Goal: Information Seeking & Learning: Learn about a topic

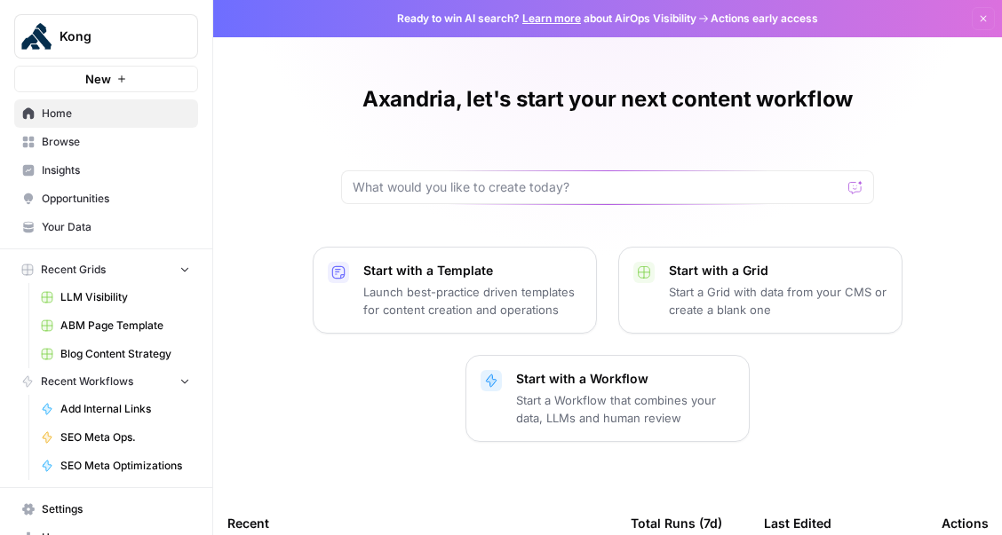
click at [81, 173] on span "Insights" at bounding box center [116, 170] width 148 height 16
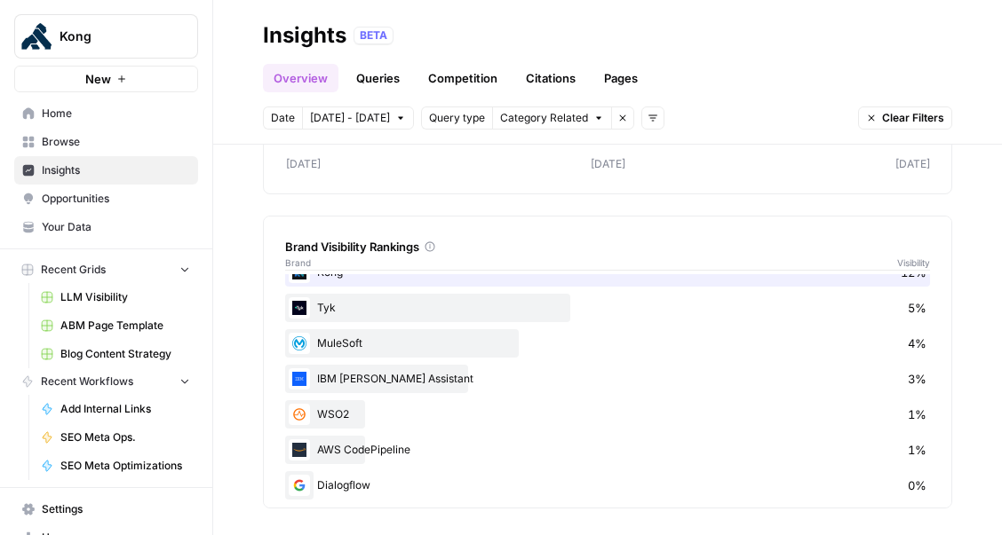
scroll to position [32, 0]
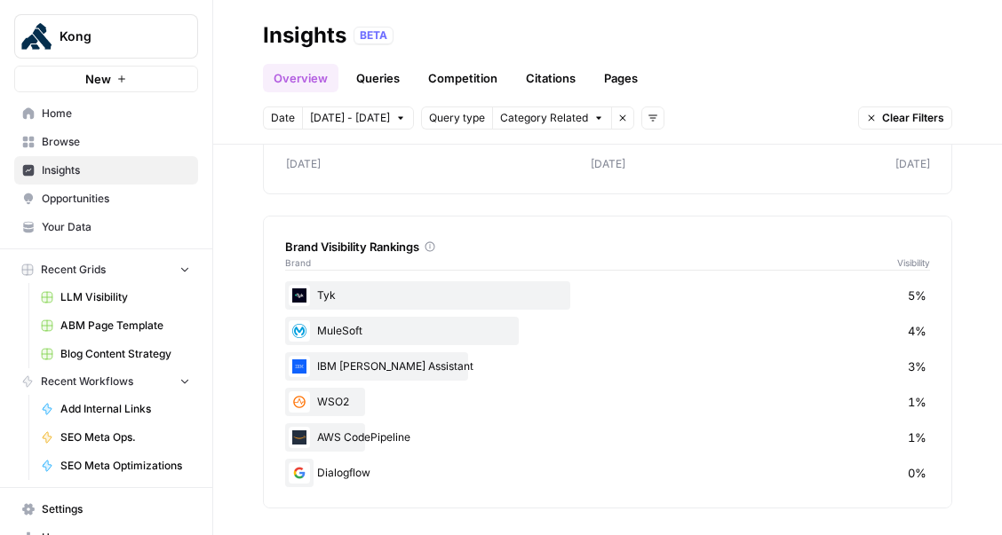
click at [400, 76] on link "Queries" at bounding box center [377, 78] width 65 height 28
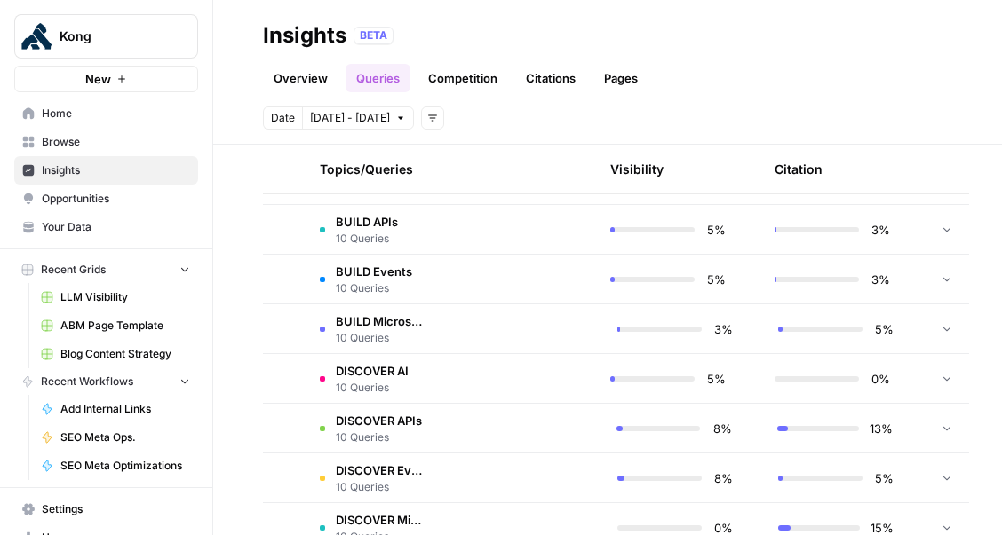
scroll to position [833, 0]
click at [506, 347] on td at bounding box center [521, 328] width 165 height 49
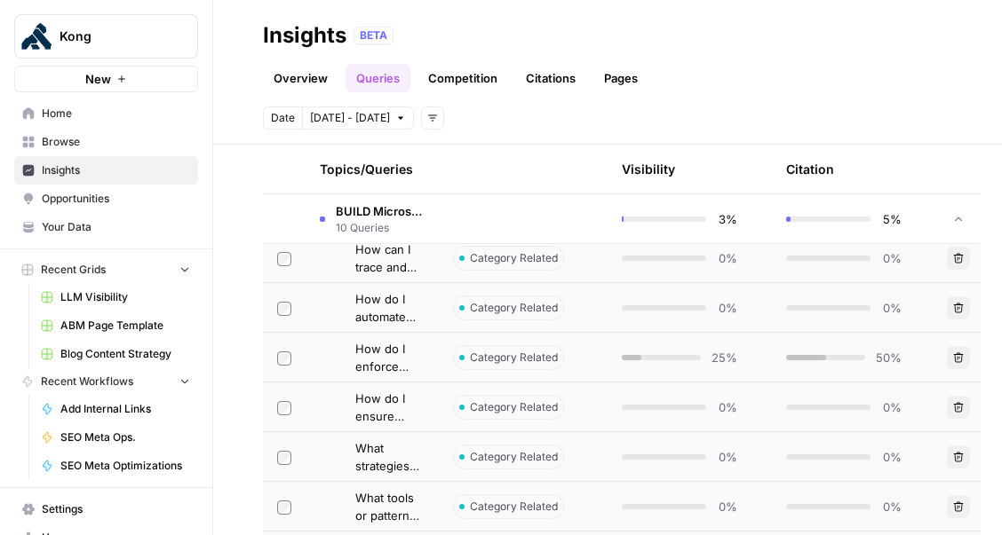
scroll to position [1051, 0]
click at [504, 352] on span "Category Related" at bounding box center [514, 359] width 88 height 16
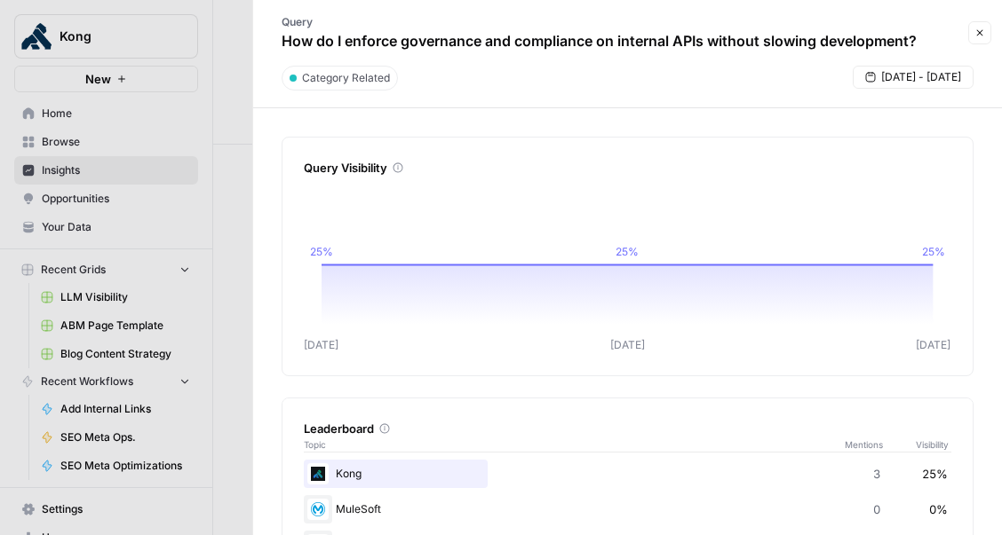
click at [985, 35] on button "Close" at bounding box center [979, 32] width 23 height 23
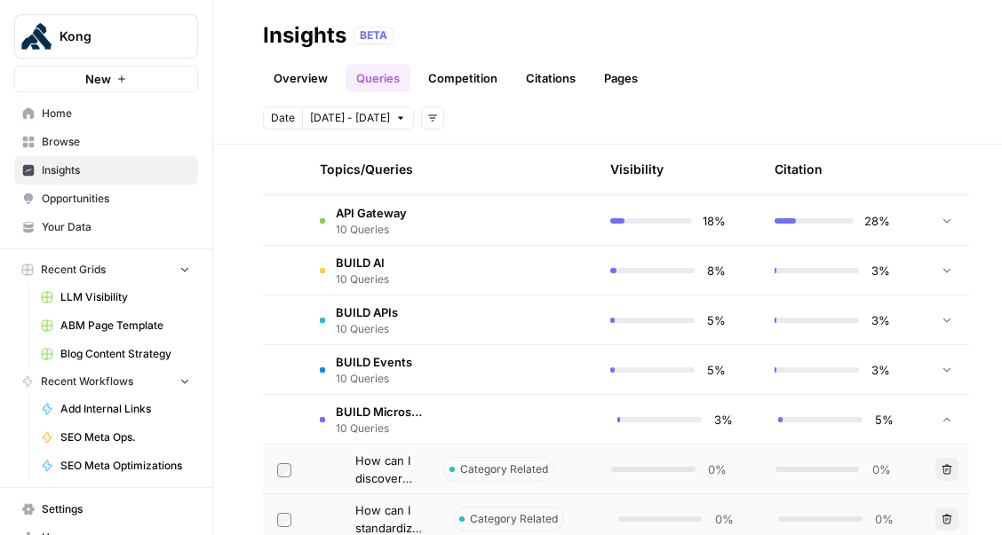
scroll to position [844, 0]
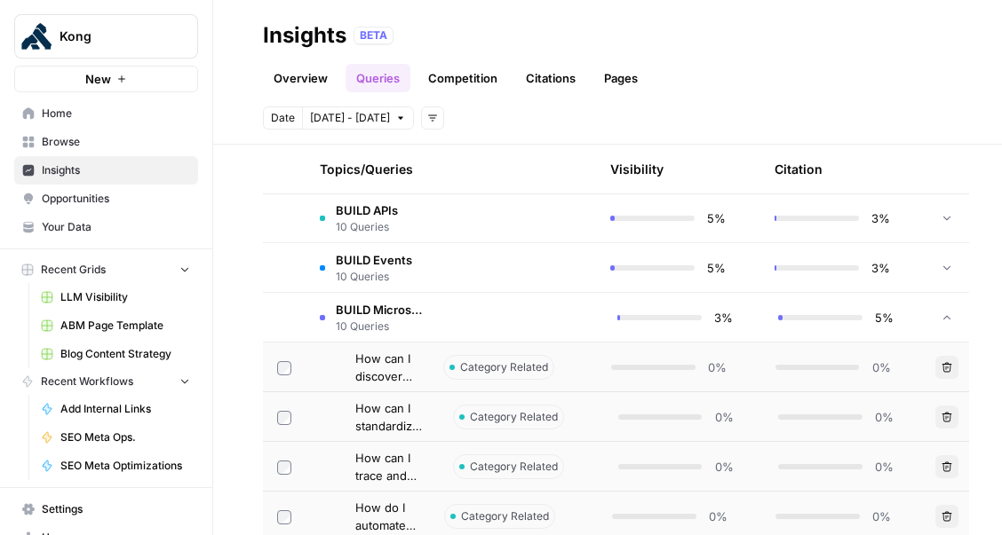
click at [447, 322] on td at bounding box center [521, 317] width 165 height 49
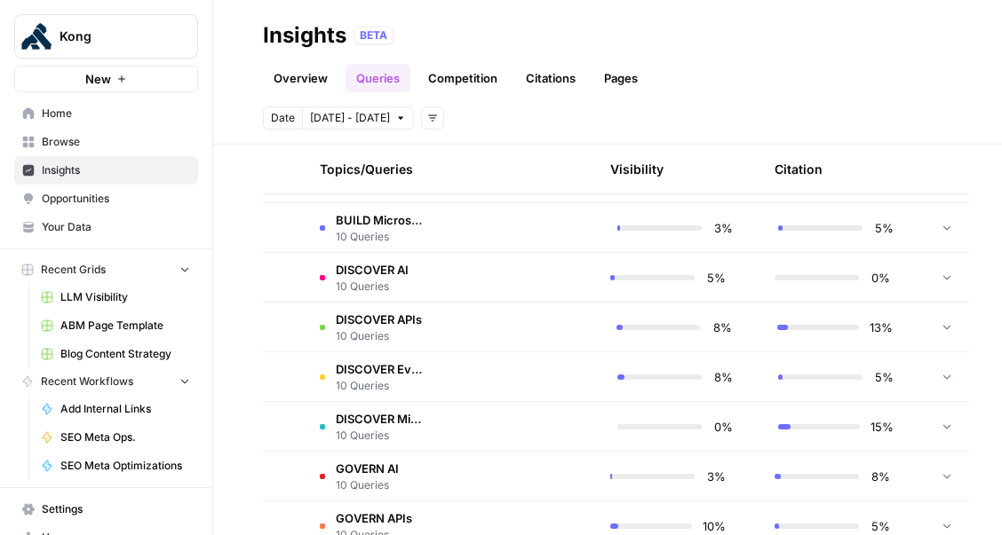
scroll to position [945, 0]
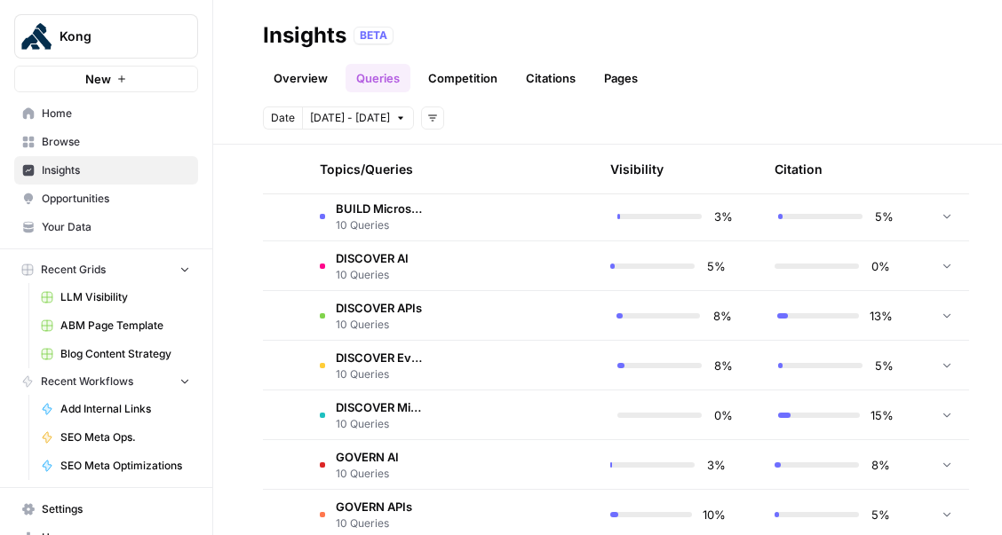
click at [430, 420] on td "DISCOVER Microservices 10 Queries" at bounding box center [371, 415] width 133 height 49
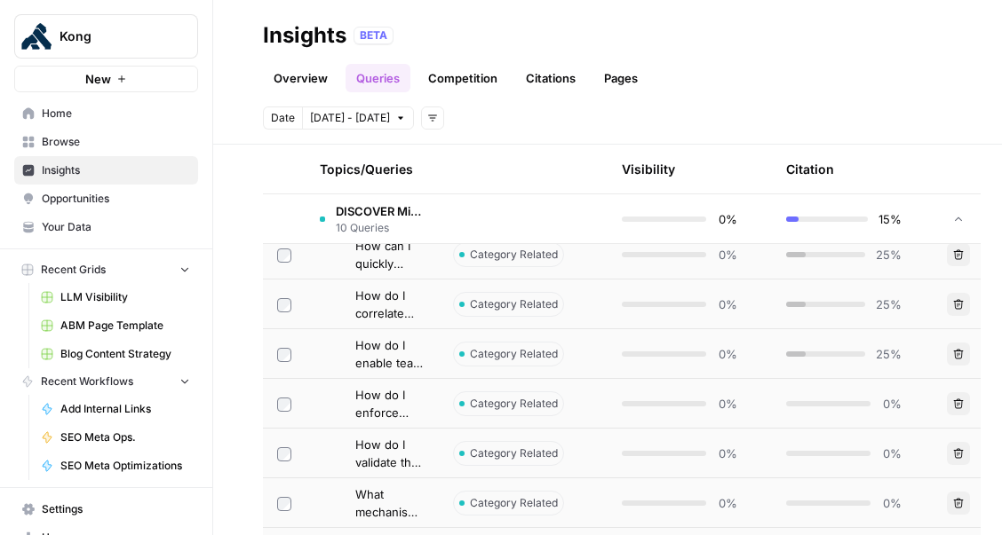
scroll to position [1305, 0]
click at [400, 360] on span "How do I enable team self-service for API discovery without compromising govern…" at bounding box center [389, 354] width 69 height 36
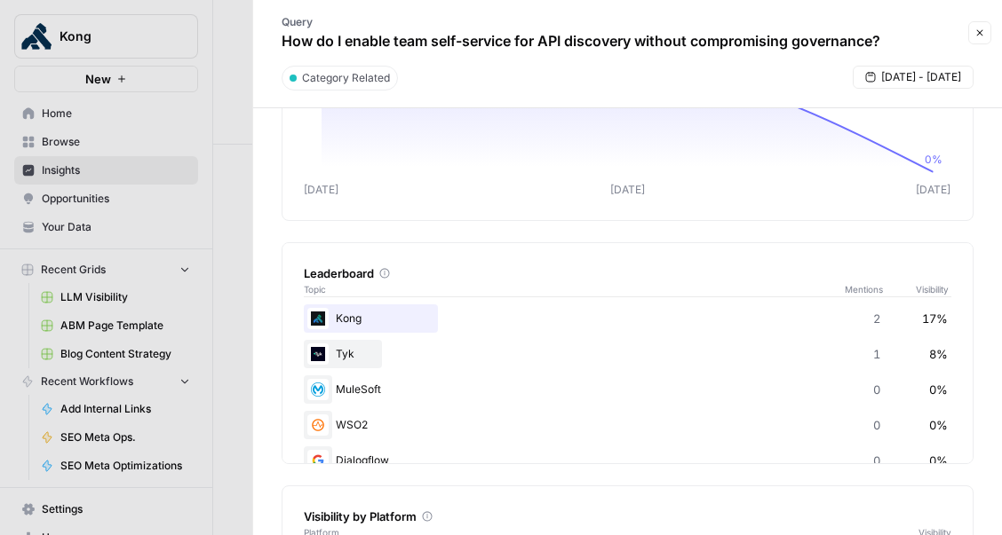
scroll to position [139, 0]
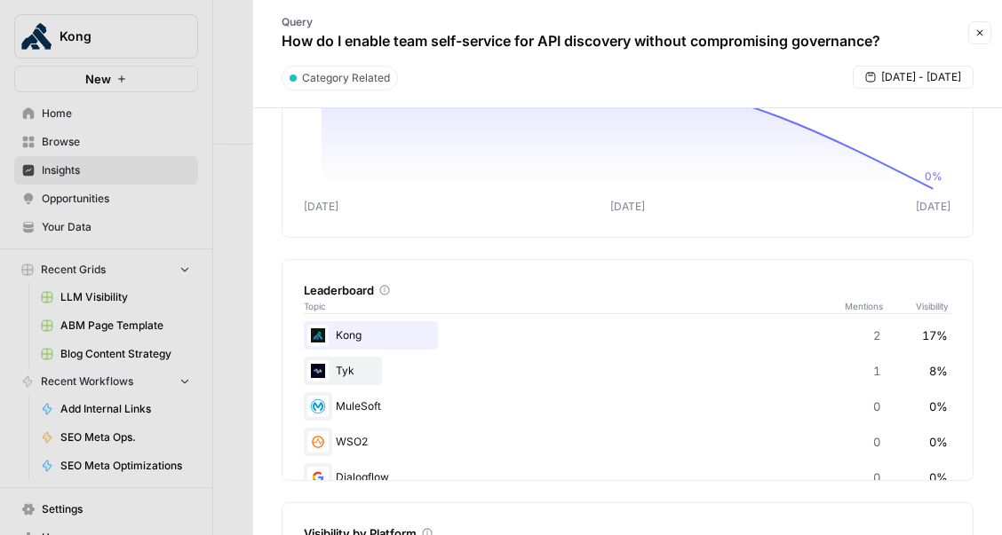
click at [977, 33] on icon "button" at bounding box center [979, 33] width 11 height 11
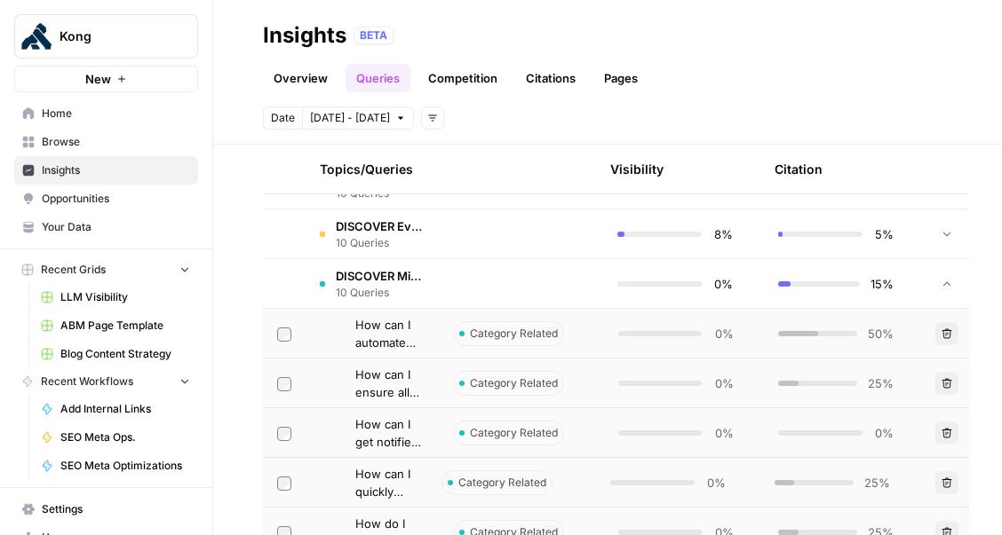
scroll to position [1066, 0]
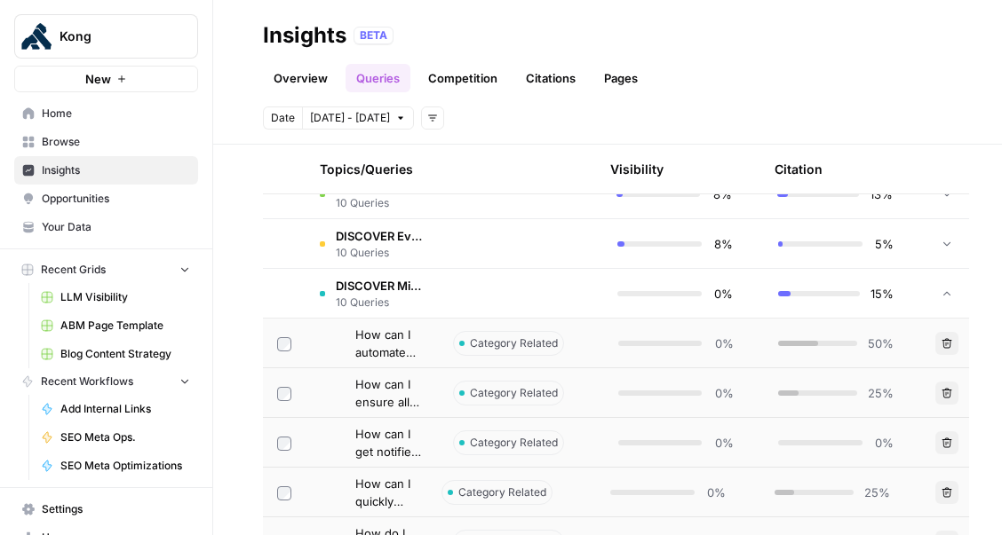
click at [290, 288] on td at bounding box center [284, 293] width 43 height 49
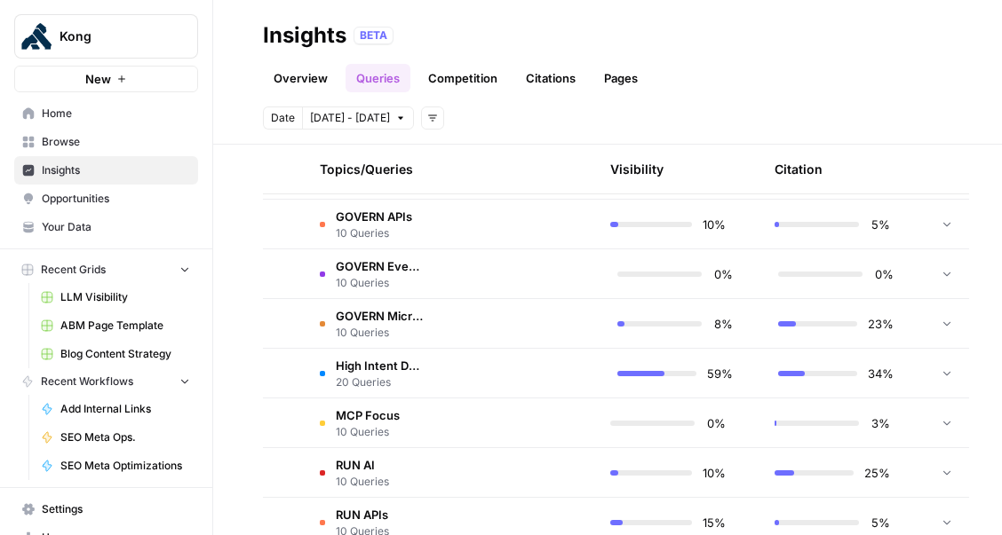
scroll to position [1236, 0]
click at [497, 335] on td at bounding box center [521, 322] width 165 height 49
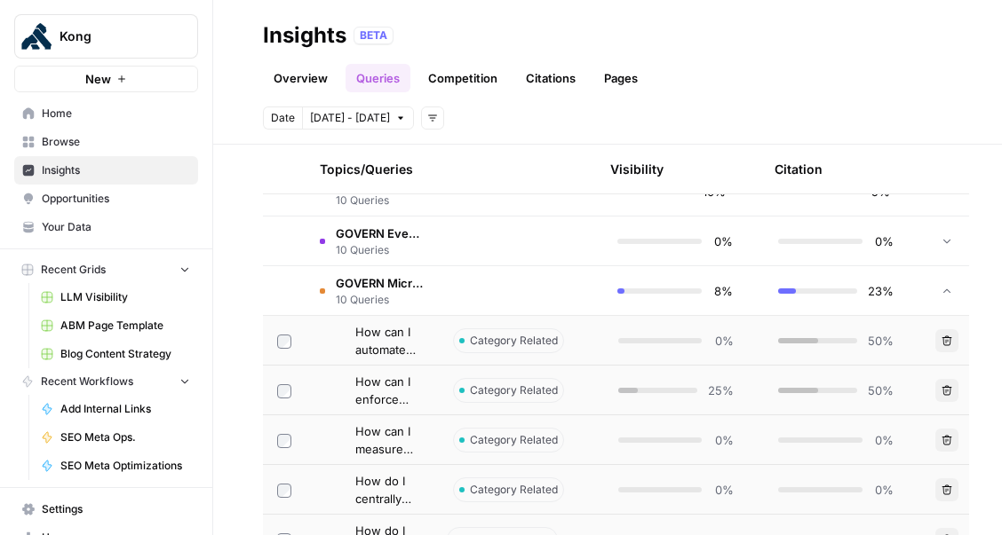
scroll to position [1266, 0]
click at [421, 342] on span "How can I automate detection and mitigation of policy violations within the mic…" at bounding box center [389, 343] width 69 height 36
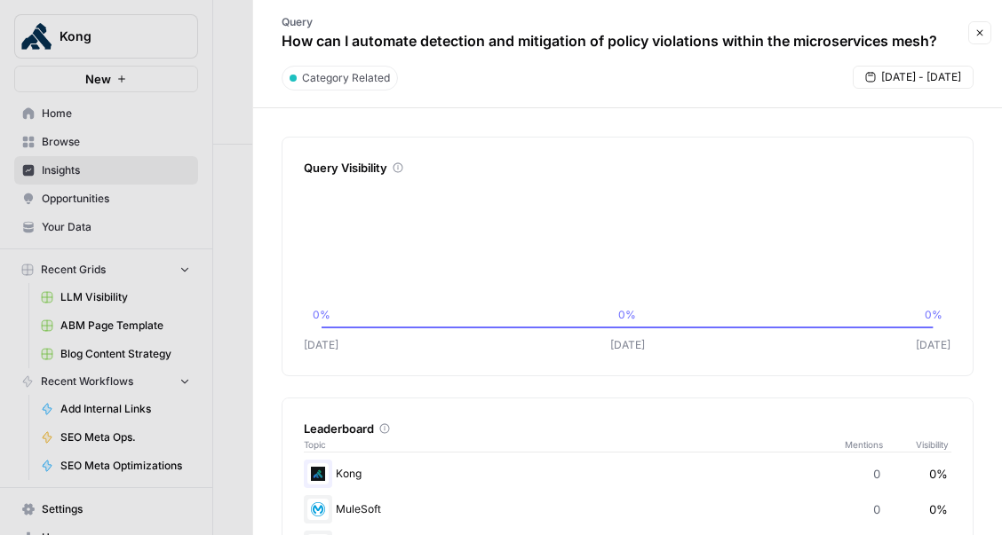
click at [981, 33] on icon "button" at bounding box center [979, 33] width 11 height 11
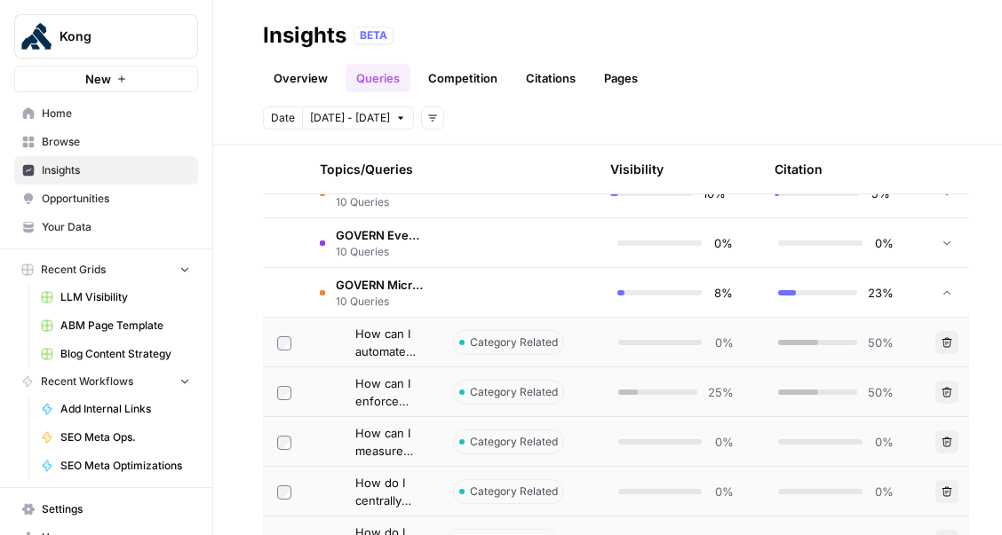
click at [429, 400] on td "How can I enforce consistent security policies across all microservices at runt…" at bounding box center [371, 392] width 133 height 49
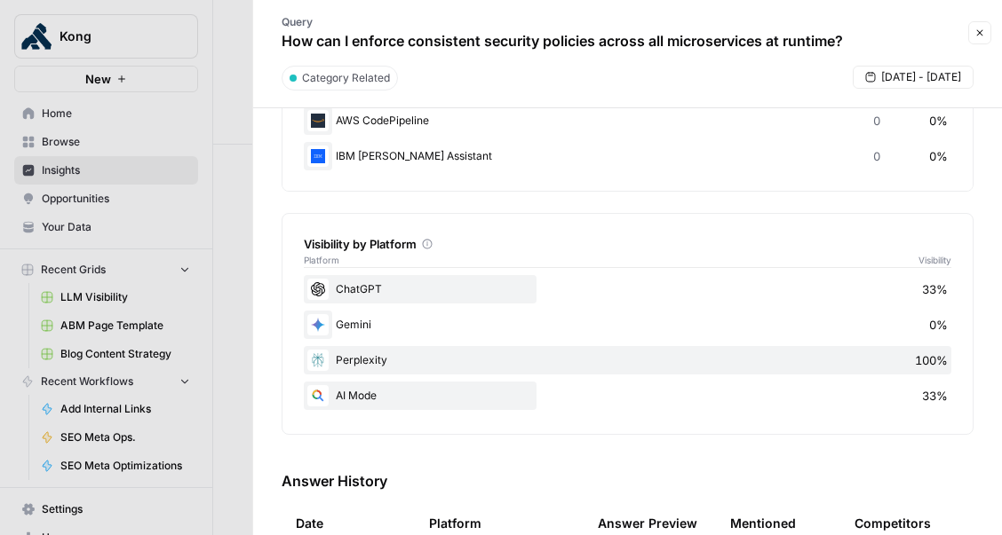
scroll to position [156, 0]
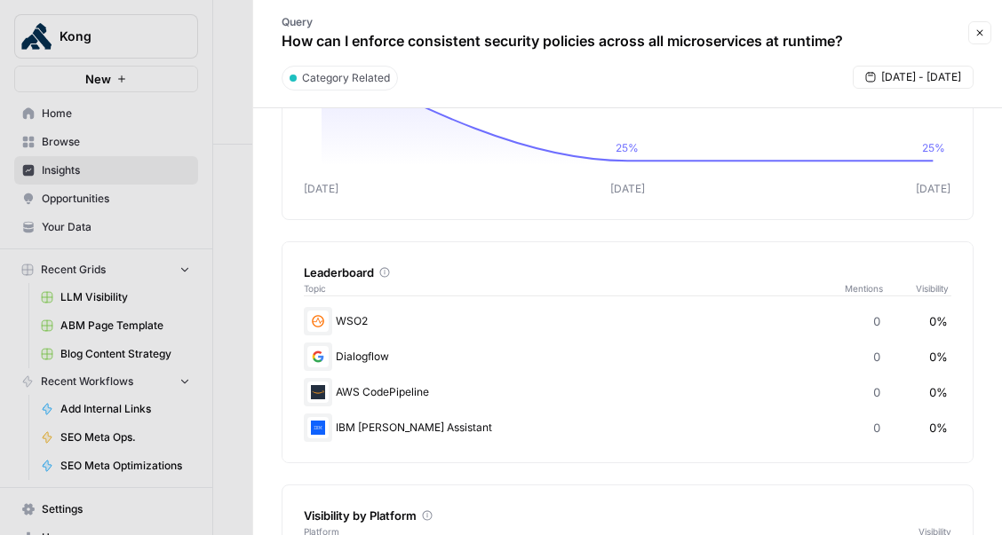
click at [989, 31] on button "Close" at bounding box center [979, 32] width 23 height 23
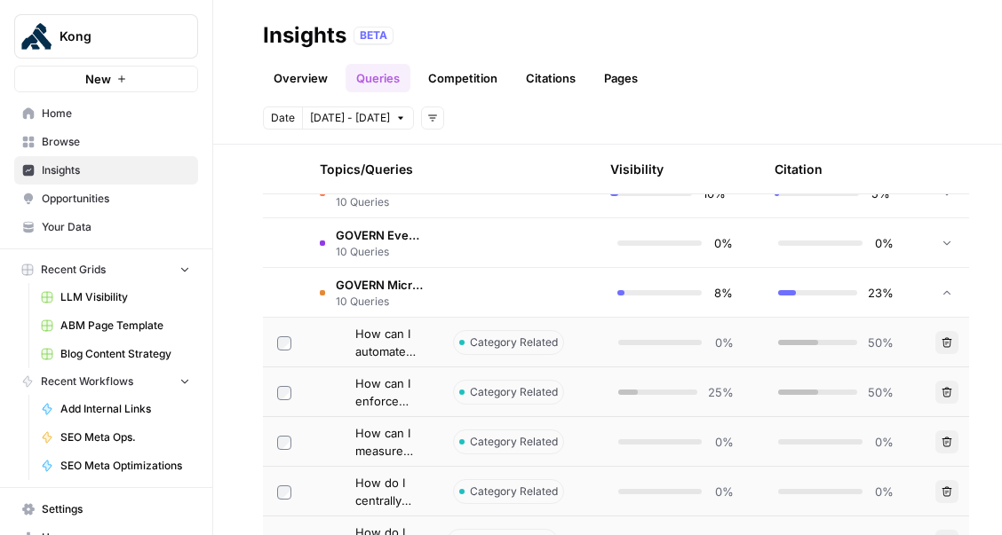
click at [421, 303] on span "10 Queries" at bounding box center [380, 302] width 89 height 16
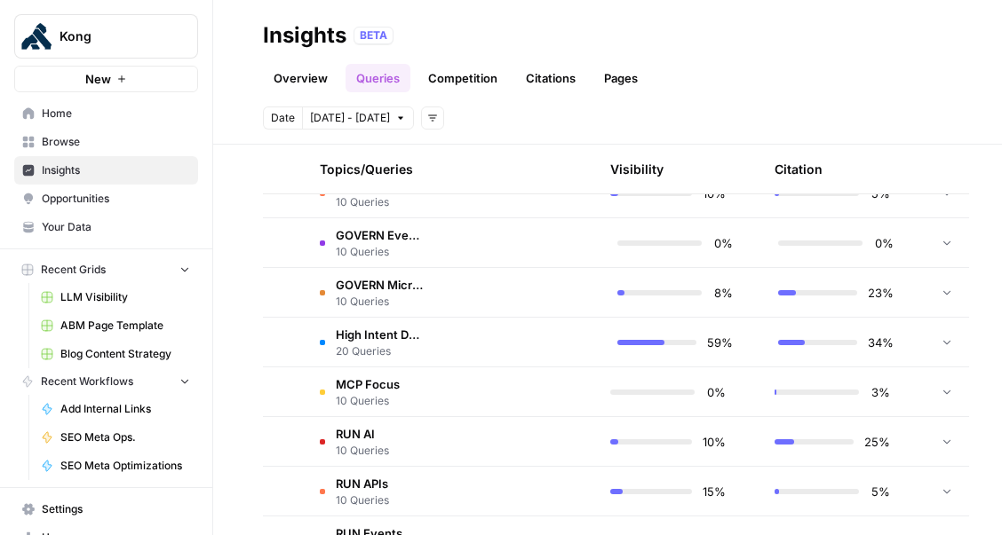
click at [446, 295] on td at bounding box center [521, 292] width 165 height 49
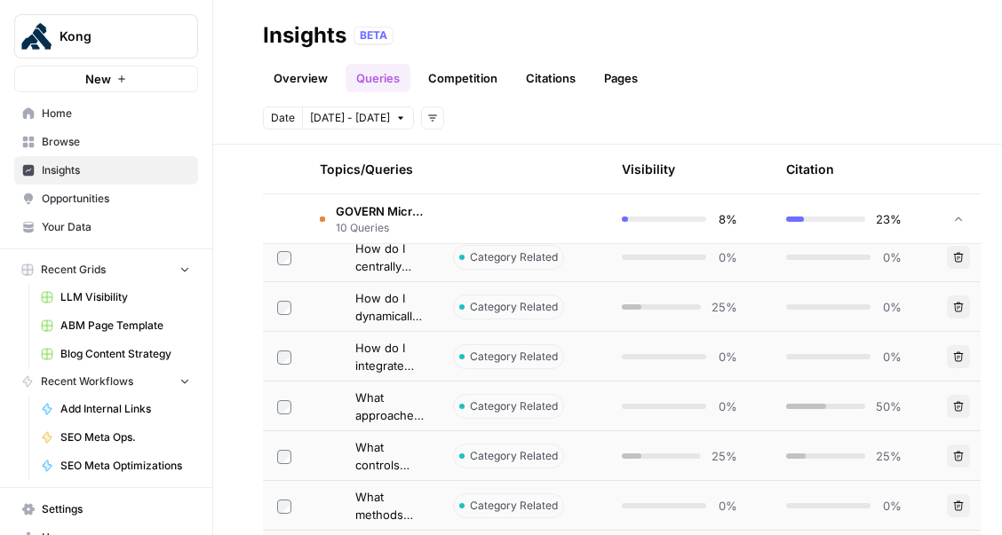
scroll to position [1527, 0]
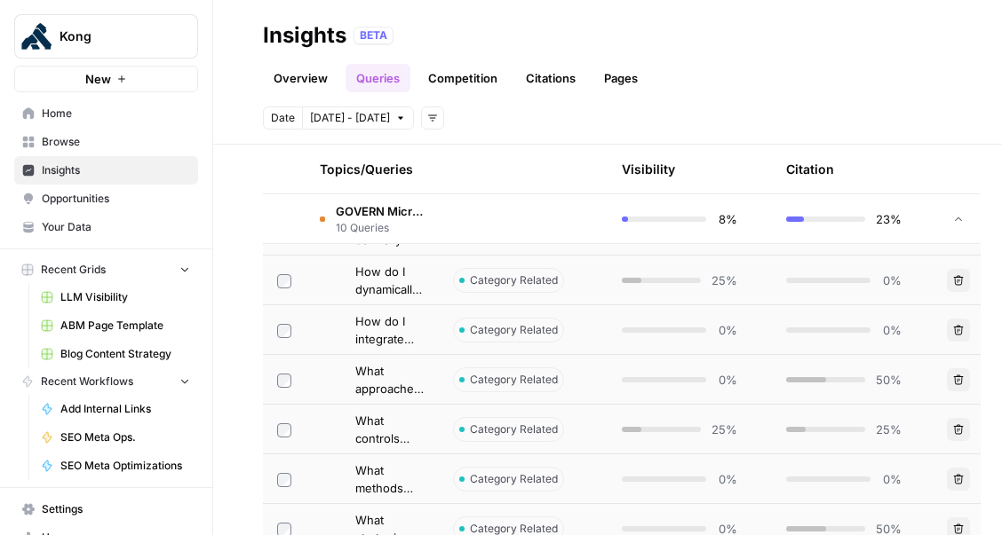
click at [413, 379] on span "What approaches ensure runtime enforcement of data privacy policies across all …" at bounding box center [389, 380] width 69 height 36
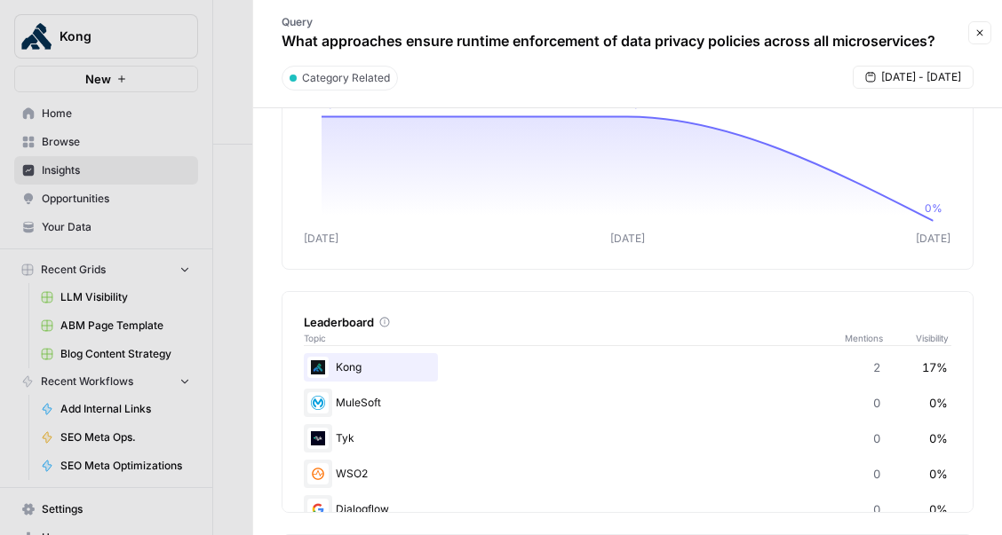
scroll to position [108, 0]
click at [978, 33] on icon "button" at bounding box center [979, 33] width 11 height 11
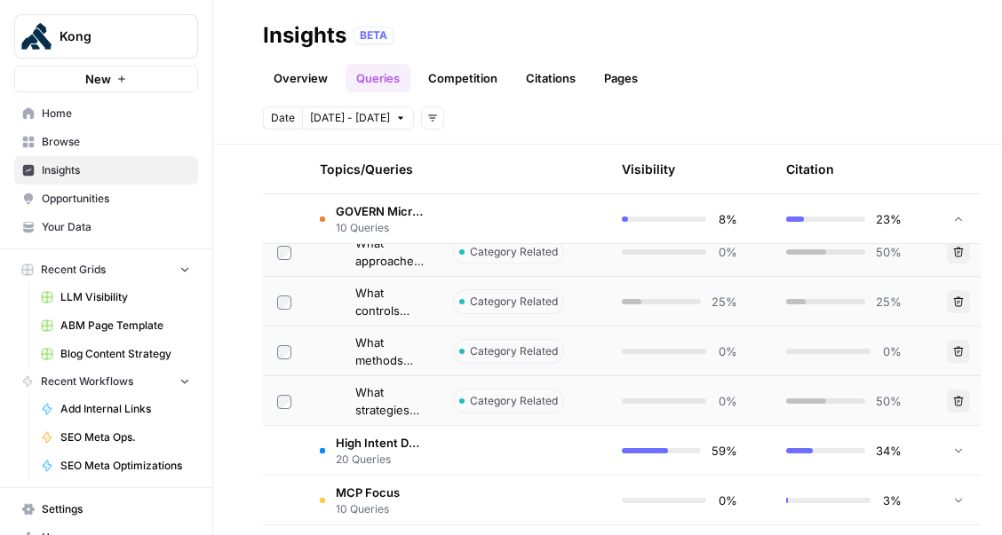
scroll to position [1872, 0]
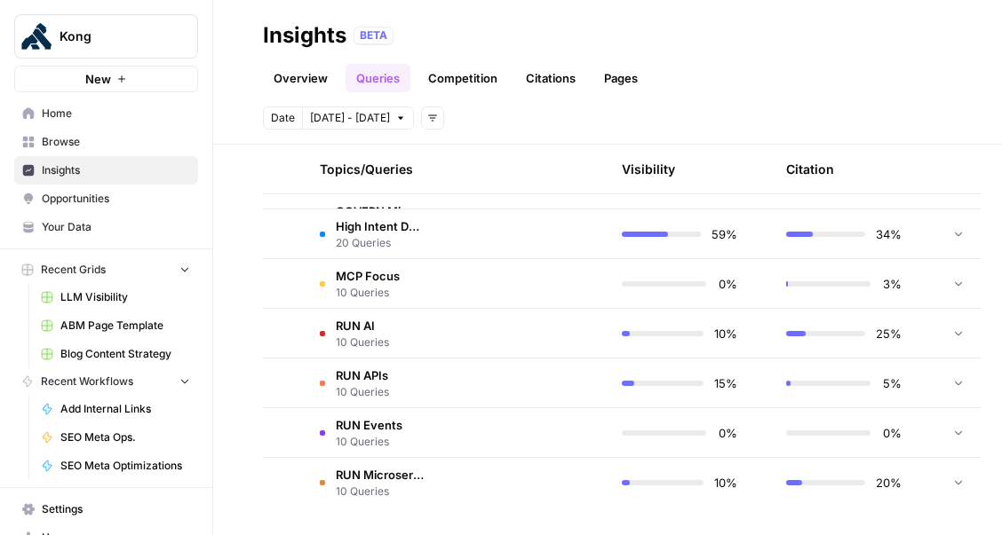
click at [487, 291] on td at bounding box center [523, 283] width 169 height 49
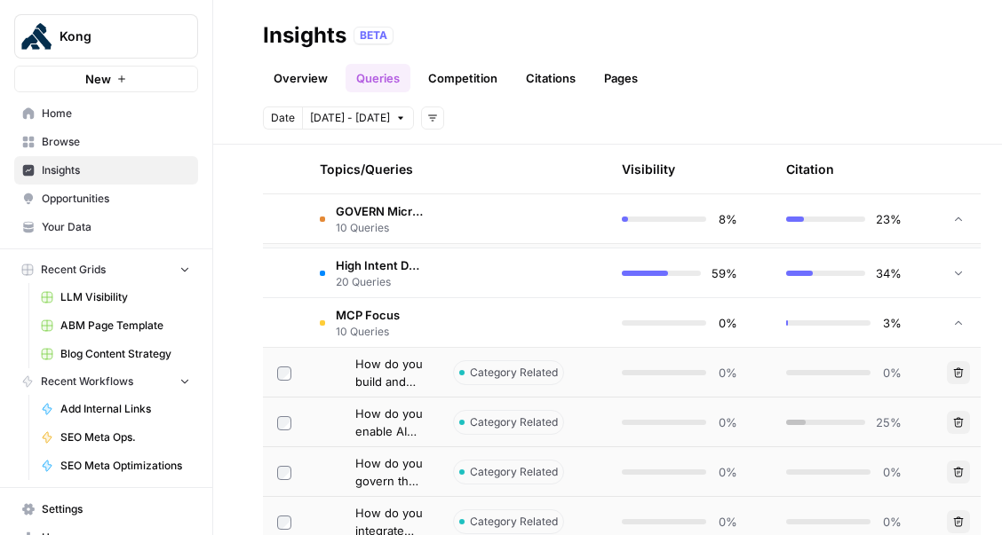
scroll to position [1830, 0]
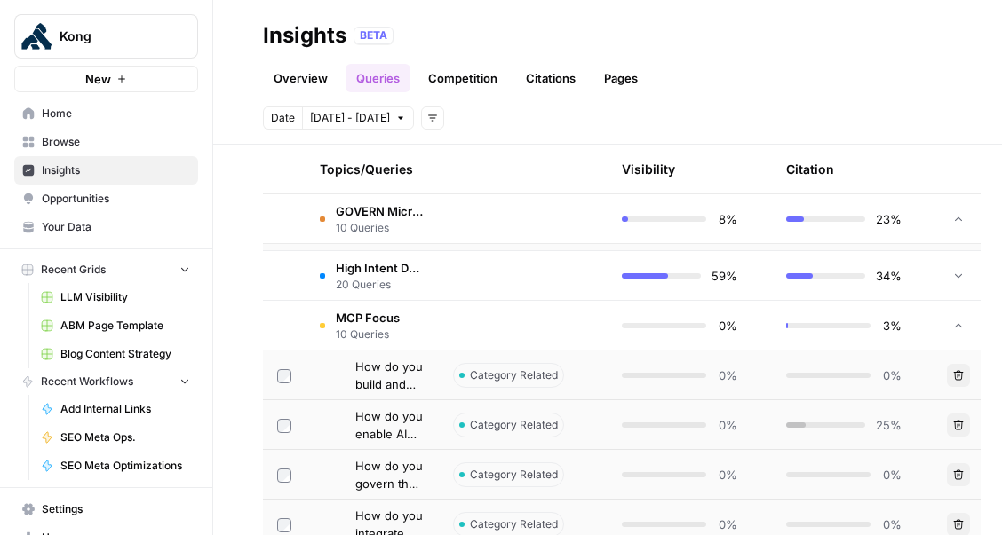
click at [480, 331] on td at bounding box center [523, 325] width 169 height 49
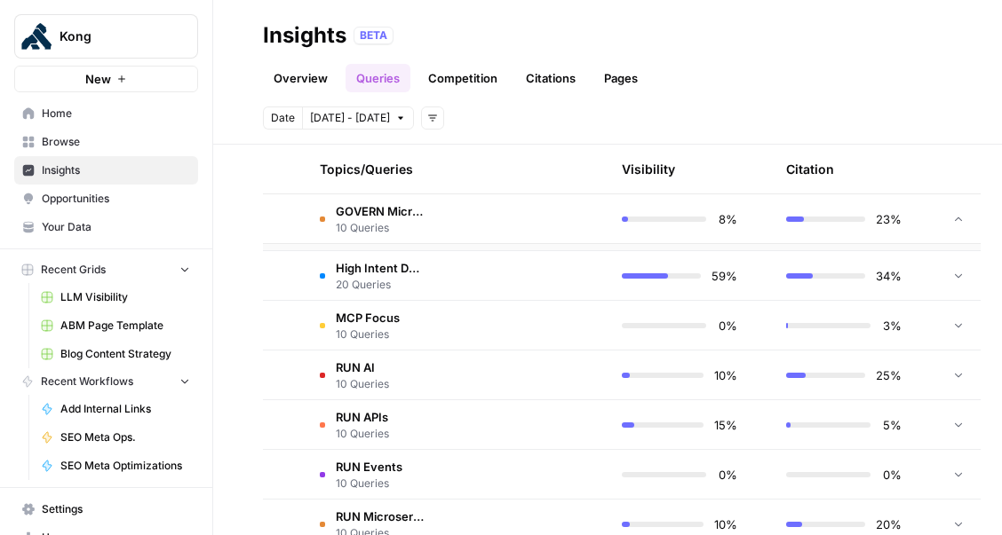
click at [483, 292] on td at bounding box center [523, 275] width 169 height 49
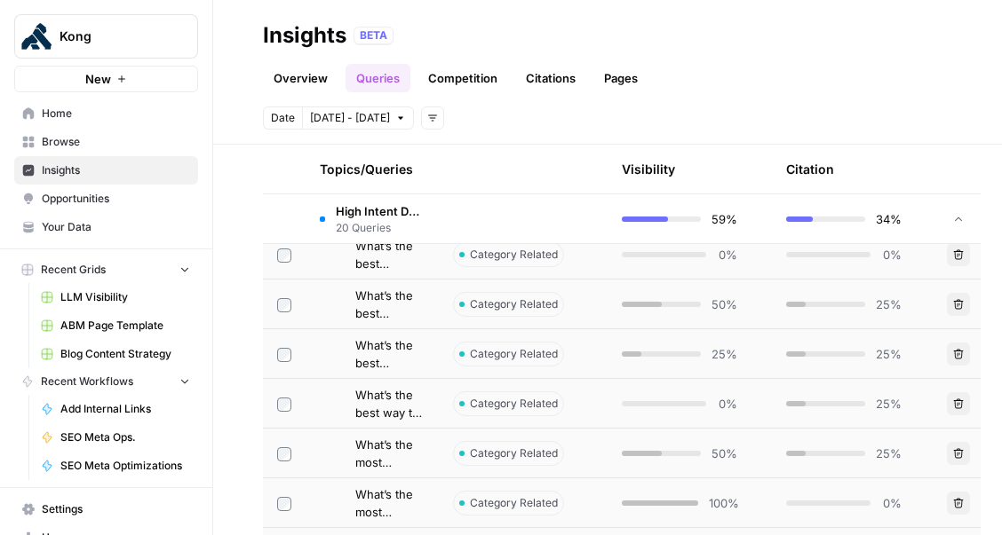
scroll to position [2010, 0]
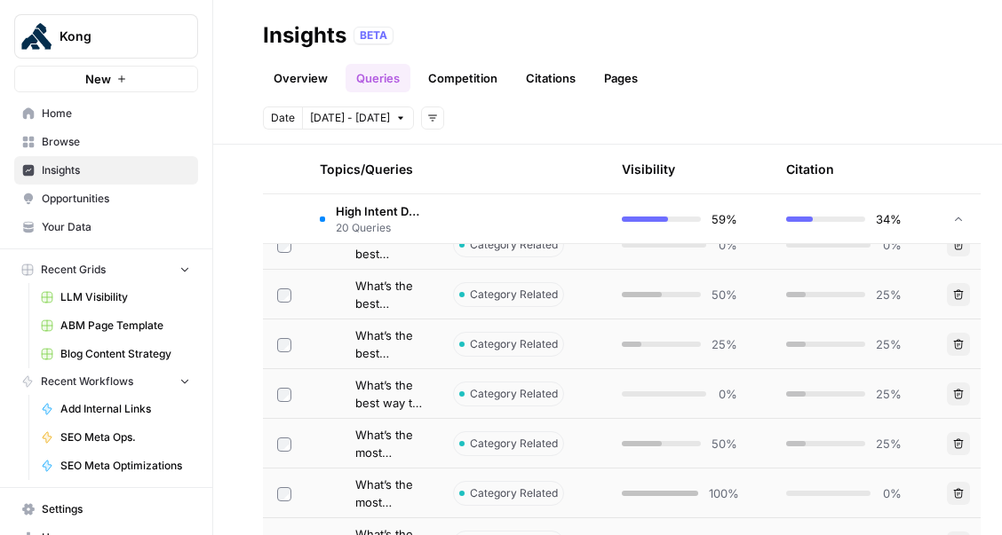
click at [396, 393] on span "What’s the best way to manage authentication, rate limiting, and quotas at scal…" at bounding box center [389, 394] width 69 height 36
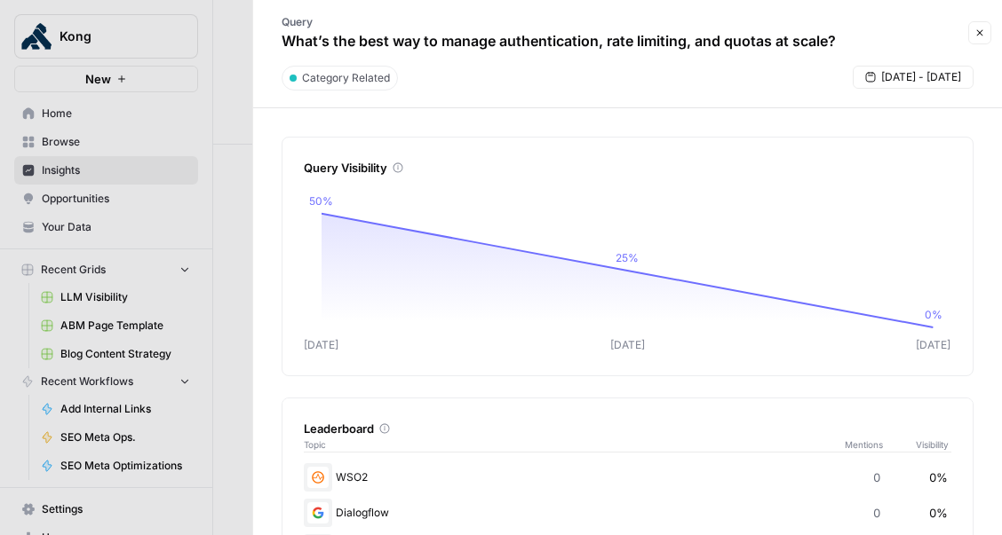
click at [976, 34] on icon "button" at bounding box center [979, 33] width 11 height 11
